Goal: Transaction & Acquisition: Purchase product/service

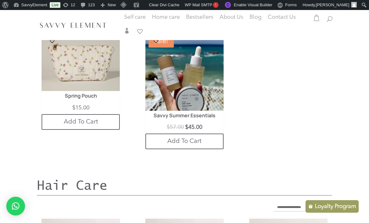
click at [199, 94] on img at bounding box center [185, 72] width 78 height 78
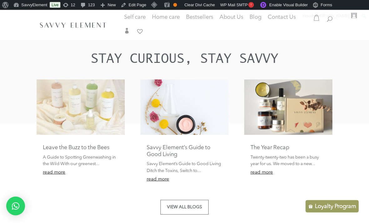
scroll to position [1112, 0]
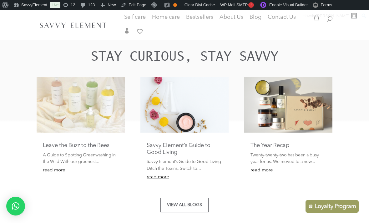
click at [50, 111] on img at bounding box center [81, 104] width 88 height 55
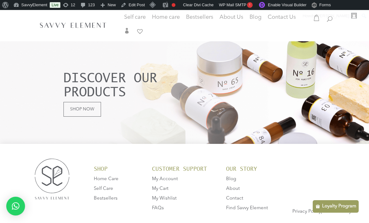
scroll to position [1364, 0]
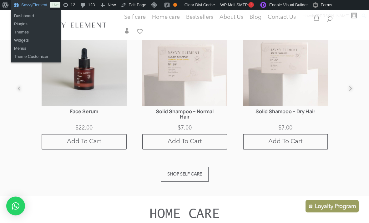
scroll to position [429, 0]
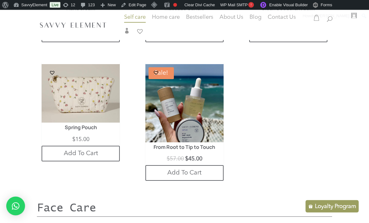
scroll to position [619, 0]
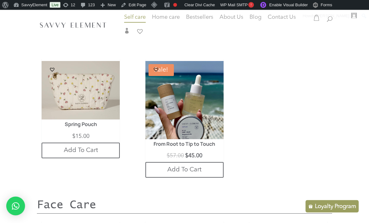
click at [202, 142] on h1 "From Root to Tip to Touch" at bounding box center [184, 146] width 63 height 9
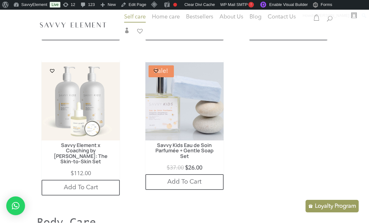
scroll to position [300, 0]
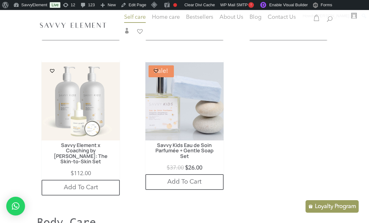
click at [58, 109] on img at bounding box center [81, 101] width 78 height 78
click at [60, 111] on img at bounding box center [81, 101] width 78 height 78
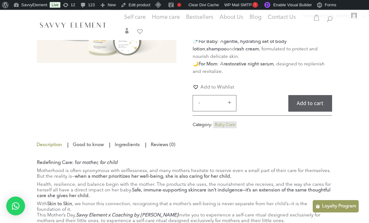
scroll to position [150, 0]
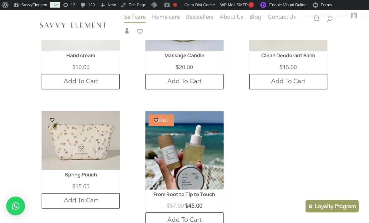
scroll to position [579, 0]
click at [210, 166] on img at bounding box center [185, 150] width 78 height 78
click at [212, 147] on img at bounding box center [185, 150] width 78 height 78
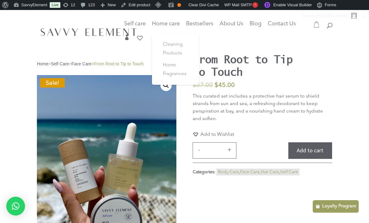
click at [176, 45] on span "Cleaning Products" at bounding box center [173, 48] width 20 height 13
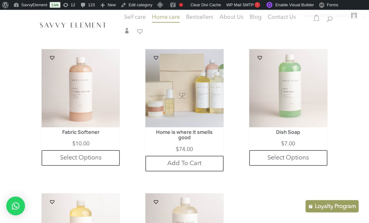
scroll to position [294, 0]
click at [280, 127] on img at bounding box center [289, 88] width 78 height 78
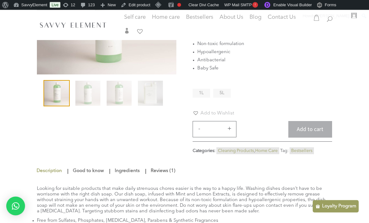
scroll to position [96, 0]
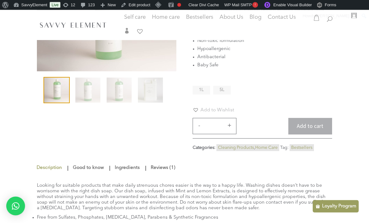
click at [99, 108] on ol at bounding box center [107, 93] width 140 height 31
click at [100, 130] on div "Home > Home Care > Cleaning Products > Dish Soap 🔍 Dish Soap Rated 5.00 out of …" at bounding box center [185, 57] width 296 height 203
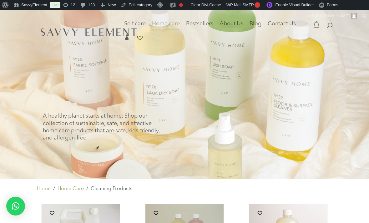
scroll to position [314, 0]
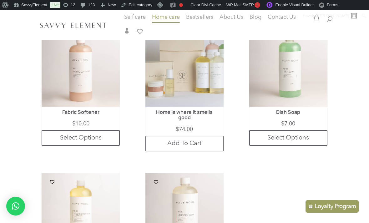
click at [106, 90] on img at bounding box center [81, 68] width 78 height 78
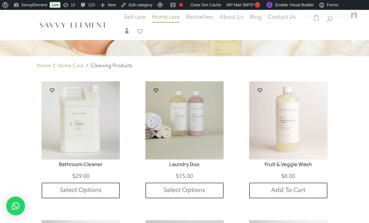
scroll to position [123, 0]
click at [317, 136] on img at bounding box center [289, 121] width 78 height 78
